Goal: Transaction & Acquisition: Book appointment/travel/reservation

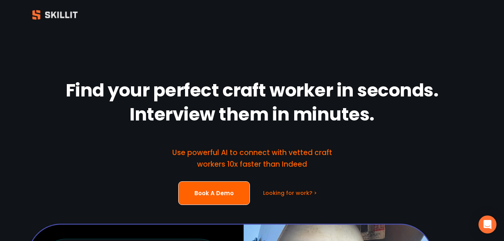
drag, startPoint x: 0, startPoint y: 0, endPoint x: 153, endPoint y: 225, distance: 272.6
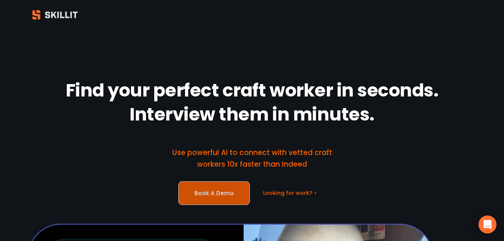
click at [205, 191] on link "Book A Demo" at bounding box center [214, 193] width 72 height 24
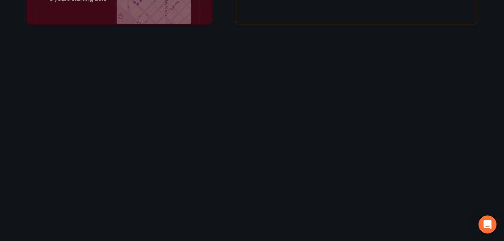
scroll to position [1274, 0]
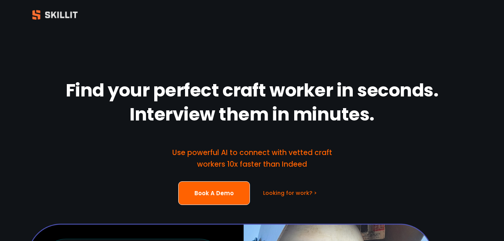
click at [121, 107] on strong "Find your perfect craft worker in seconds. Interview them in minutes." at bounding box center [254, 103] width 376 height 55
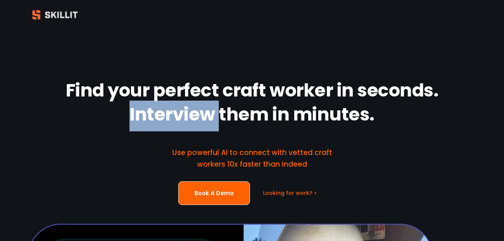
click at [121, 107] on strong "Find your perfect craft worker in seconds. Interview them in minutes." at bounding box center [254, 103] width 376 height 55
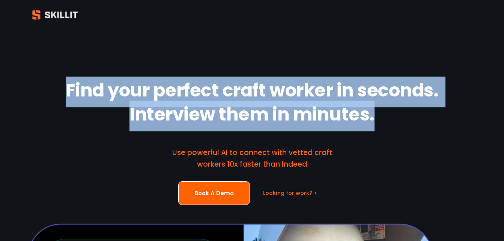
click at [121, 107] on strong "Find your perfect craft worker in seconds. Interview them in minutes." at bounding box center [254, 103] width 376 height 55
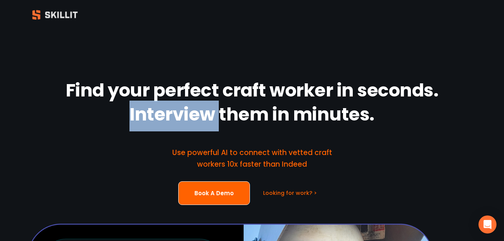
click at [121, 107] on strong "Find your perfect craft worker in seconds. Interview them in minutes." at bounding box center [254, 103] width 376 height 55
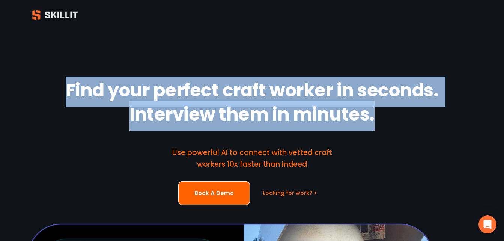
click at [121, 107] on strong "Find your perfect craft worker in seconds. Interview them in minutes." at bounding box center [254, 103] width 376 height 55
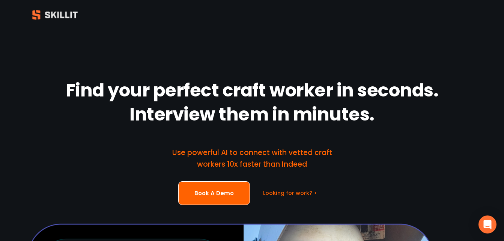
click at [121, 107] on strong "Find your perfect craft worker in seconds. Interview them in minutes." at bounding box center [254, 103] width 376 height 55
